Goal: Task Accomplishment & Management: Use online tool/utility

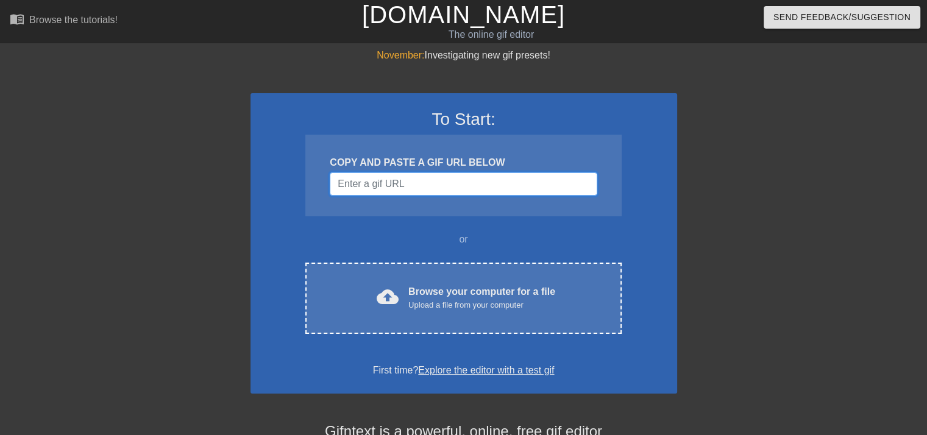
click at [403, 185] on input "Username" at bounding box center [463, 183] width 267 height 23
click at [371, 182] on input "Username" at bounding box center [463, 183] width 267 height 23
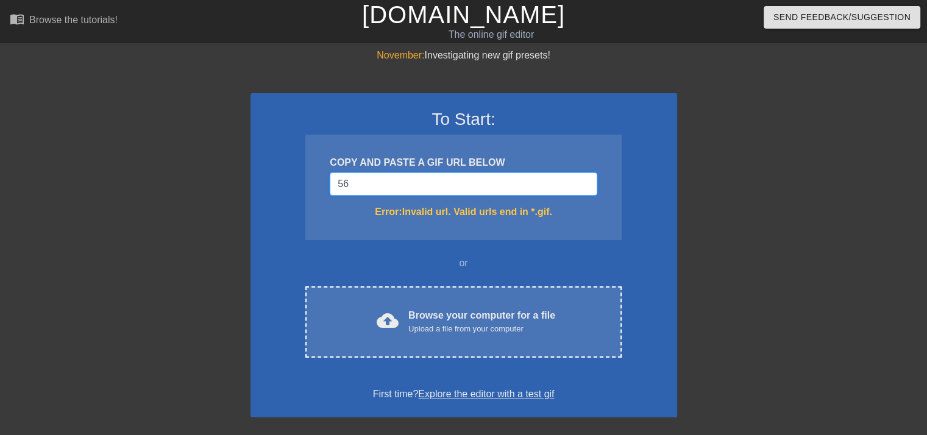
type input "5"
